Goal: Navigation & Orientation: Find specific page/section

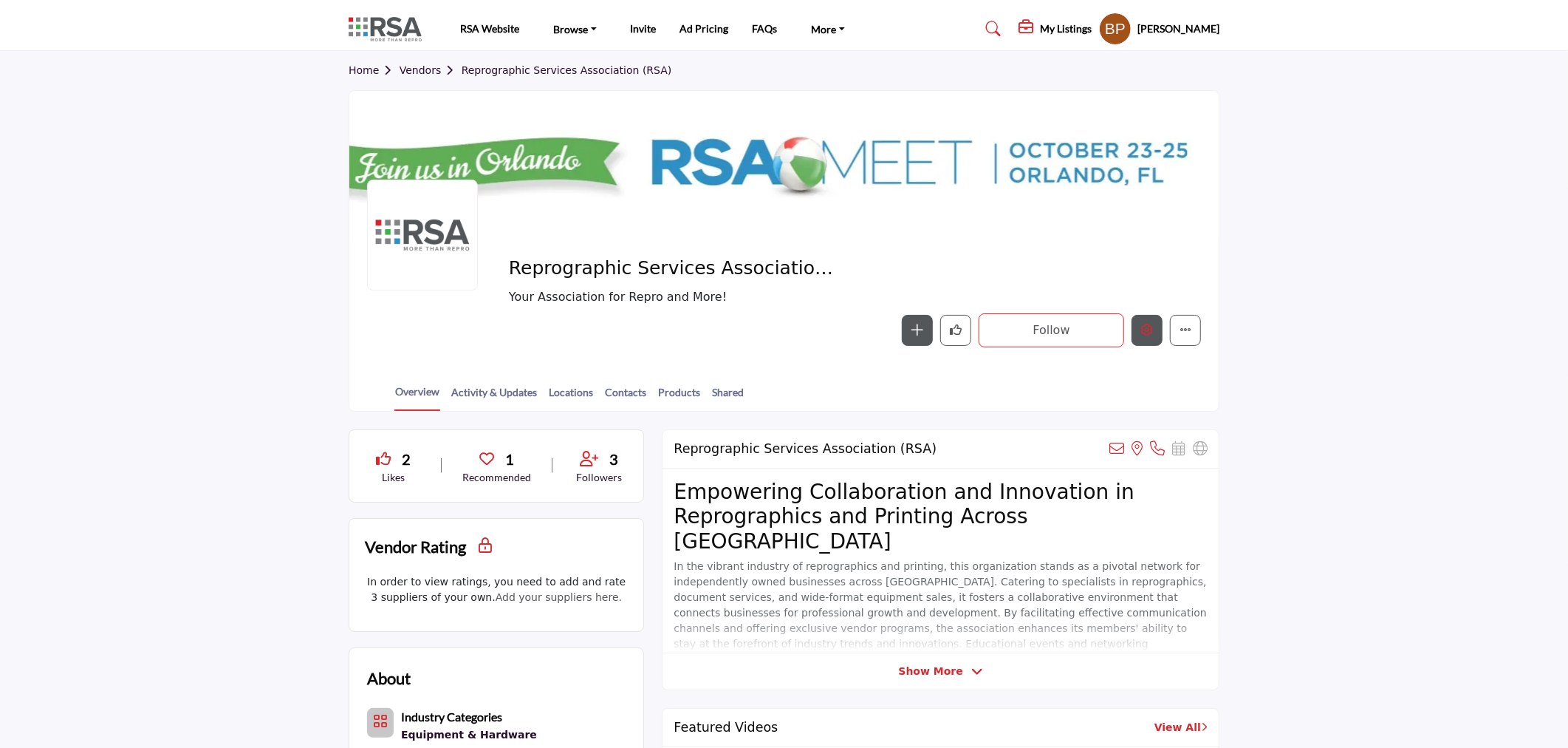
click at [1136, 335] on button "Edit company" at bounding box center [1147, 331] width 31 height 31
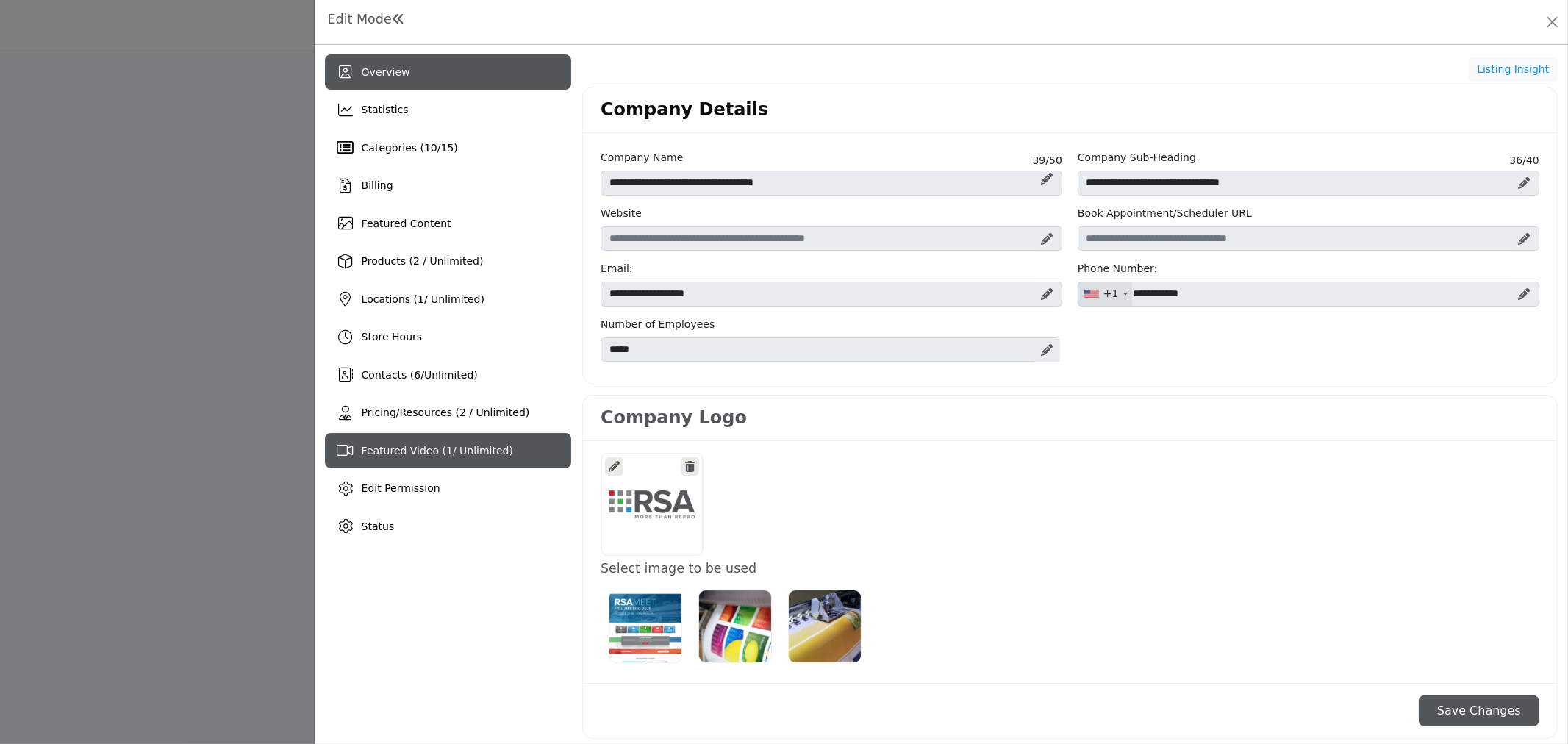
click at [405, 439] on div "Featured Video ( 1 / Unlimited)" at bounding box center [448, 450] width 246 height 35
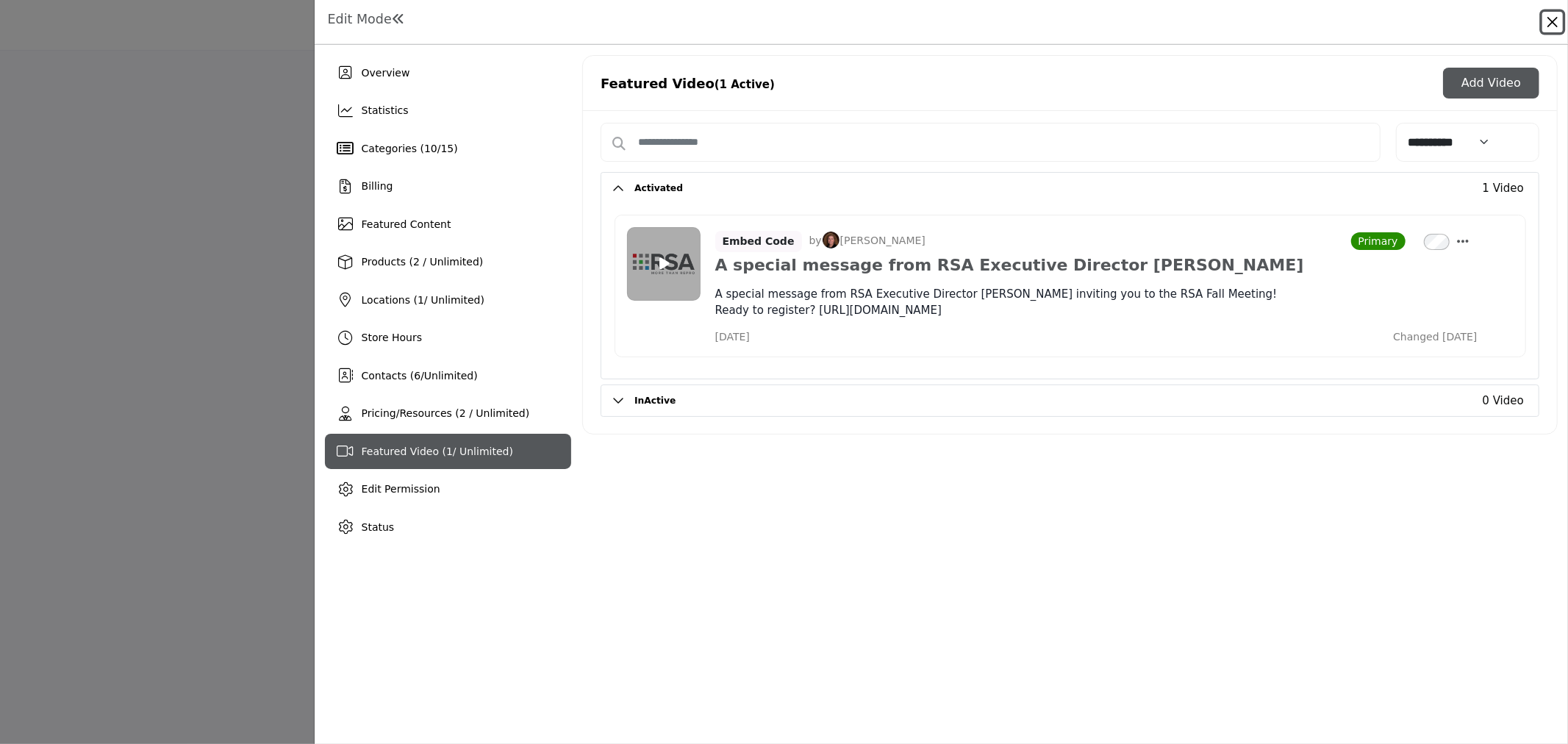
click at [1553, 13] on button "Close" at bounding box center [1553, 22] width 20 height 21
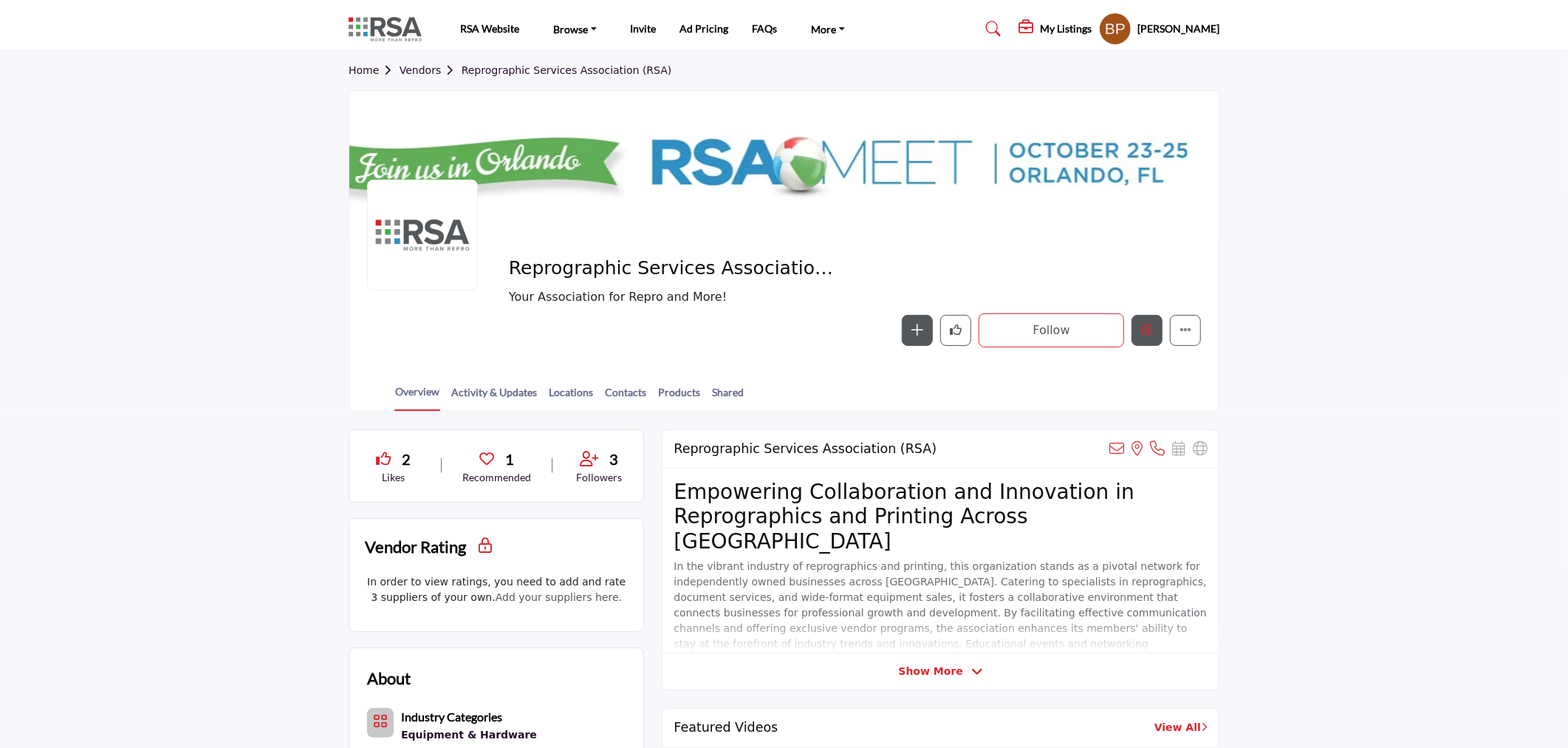
click at [1149, 328] on icon "Edit company" at bounding box center [1147, 330] width 12 height 12
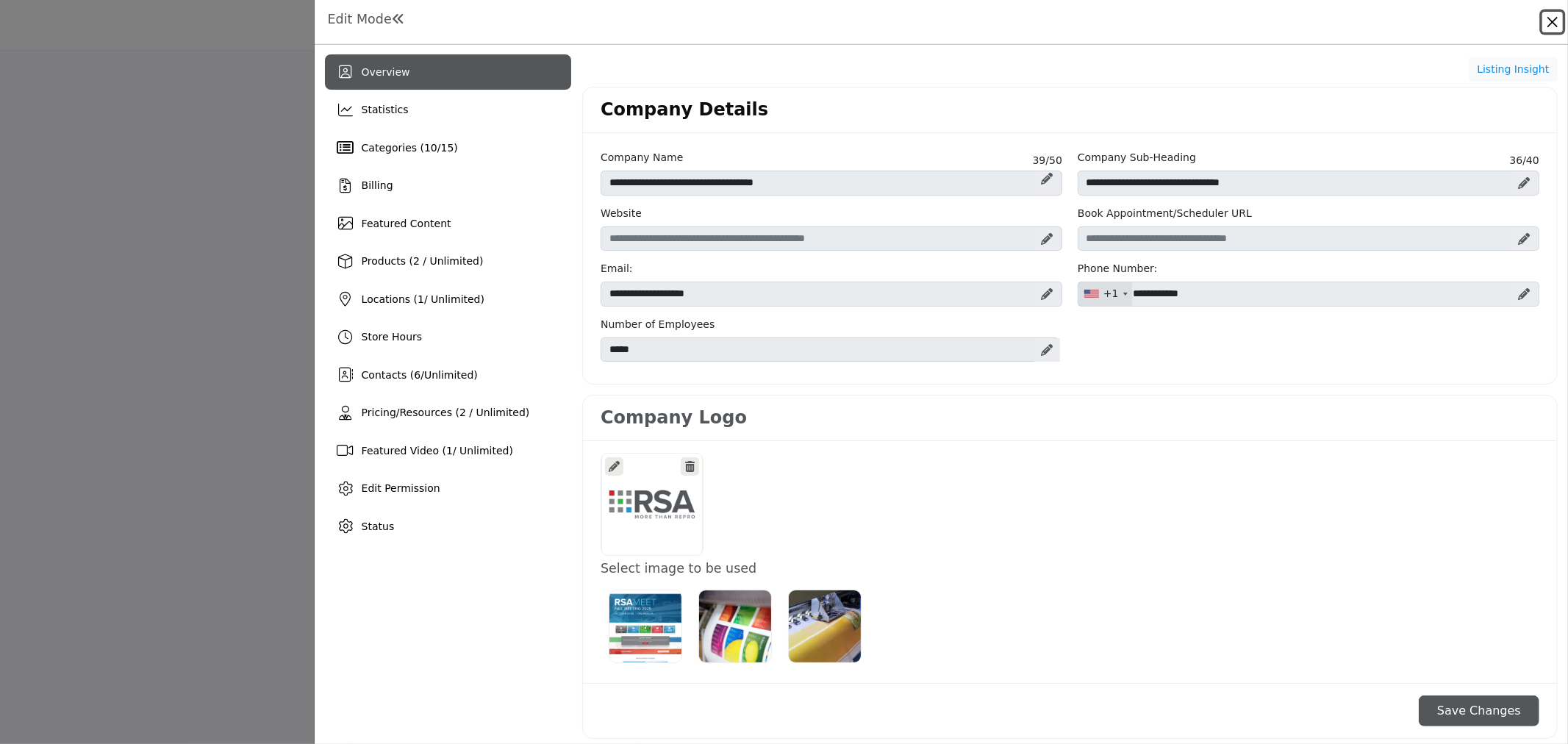
click at [1544, 15] on button "Close" at bounding box center [1553, 22] width 20 height 21
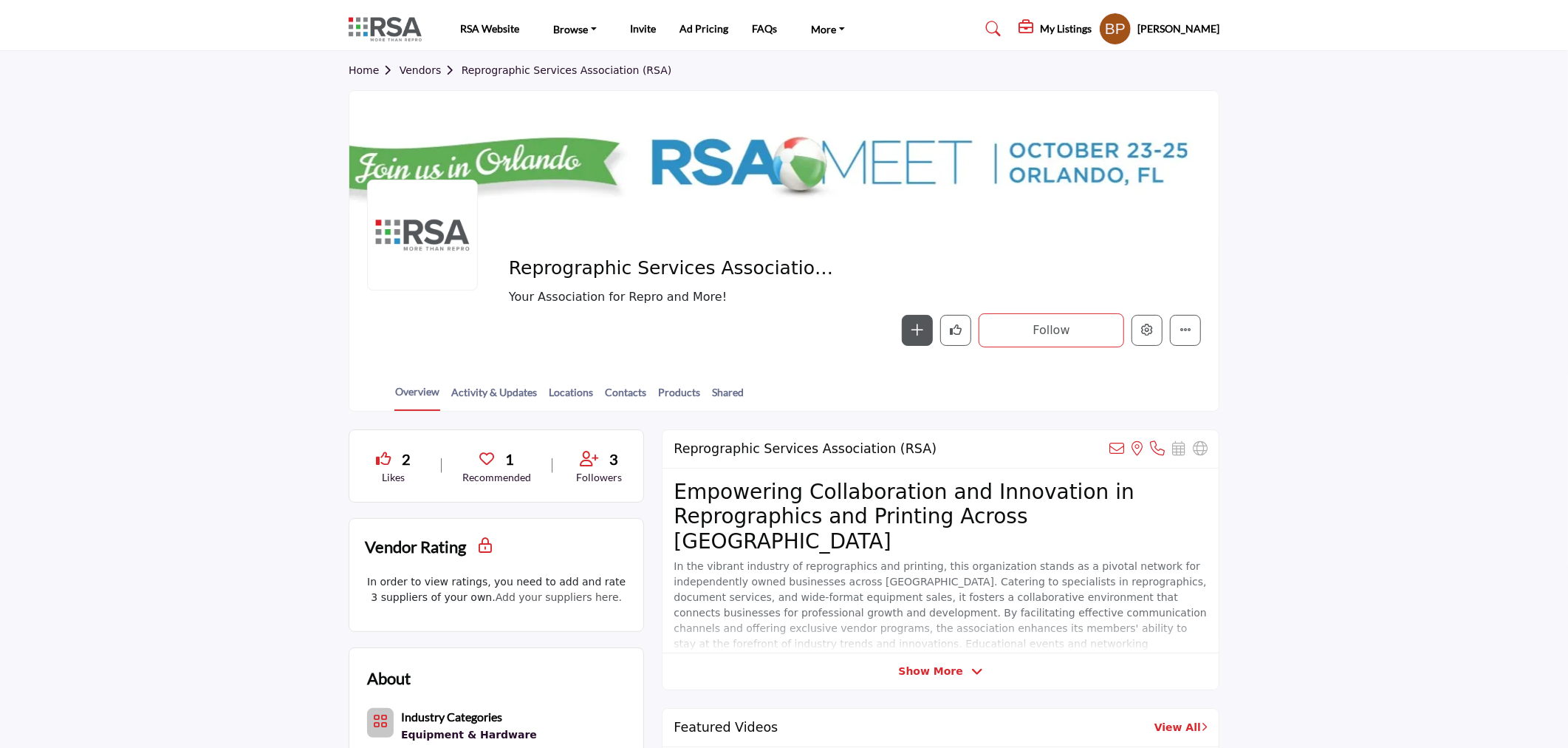
click at [1170, 24] on h5 "[PERSON_NAME]" at bounding box center [1179, 28] width 82 height 15
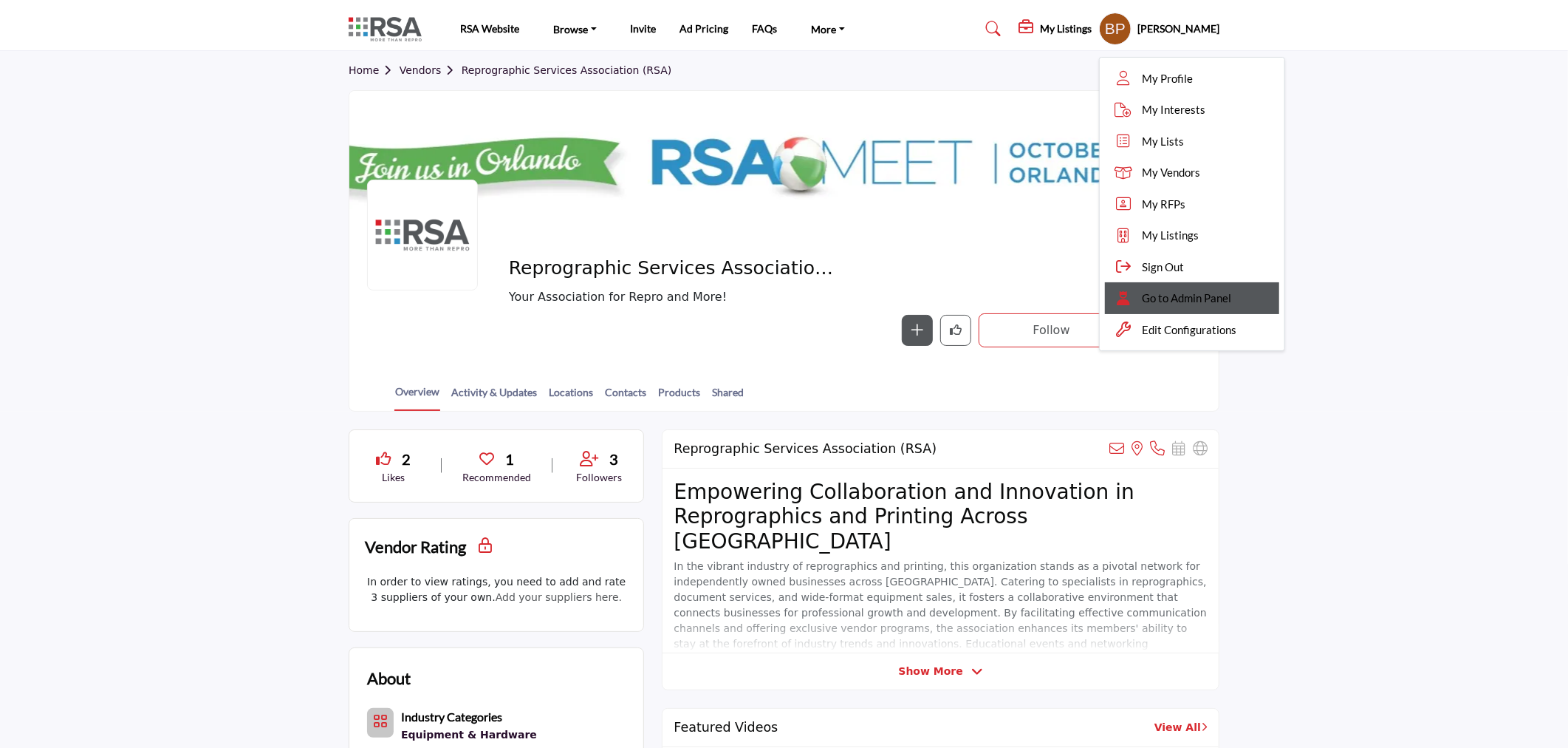
click at [1178, 301] on span "Go to Admin Panel" at bounding box center [1187, 298] width 89 height 17
